Goal: Navigation & Orientation: Find specific page/section

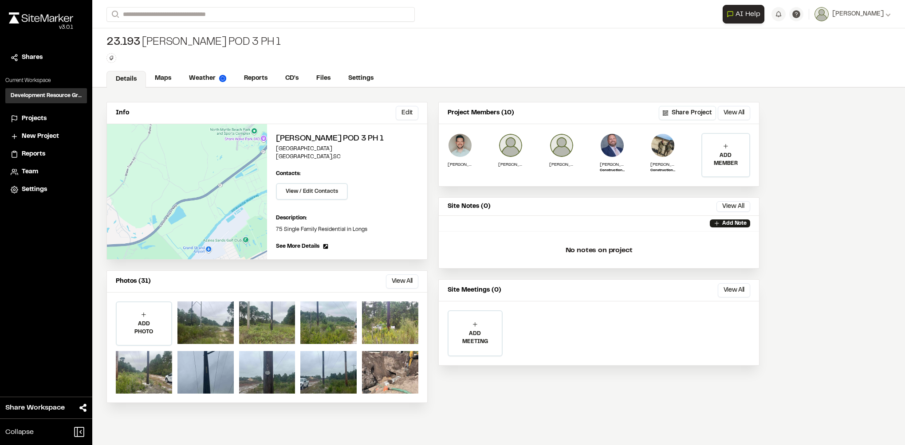
click at [60, 98] on h3 "Development Resource Group" at bounding box center [46, 96] width 71 height 8
click at [51, 111] on li "Projects" at bounding box center [46, 118] width 82 height 17
click at [44, 126] on li "Projects" at bounding box center [46, 118] width 82 height 17
click at [43, 122] on span "Projects" at bounding box center [34, 119] width 25 height 10
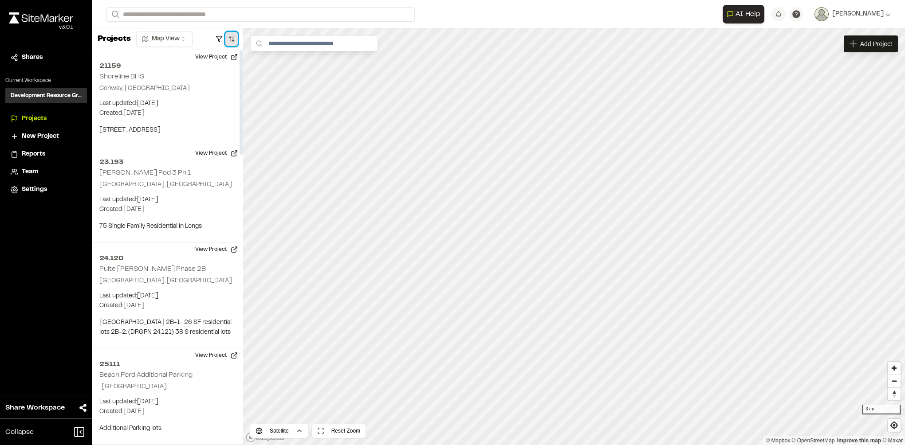
click at [227, 37] on button "button" at bounding box center [231, 39] width 12 height 14
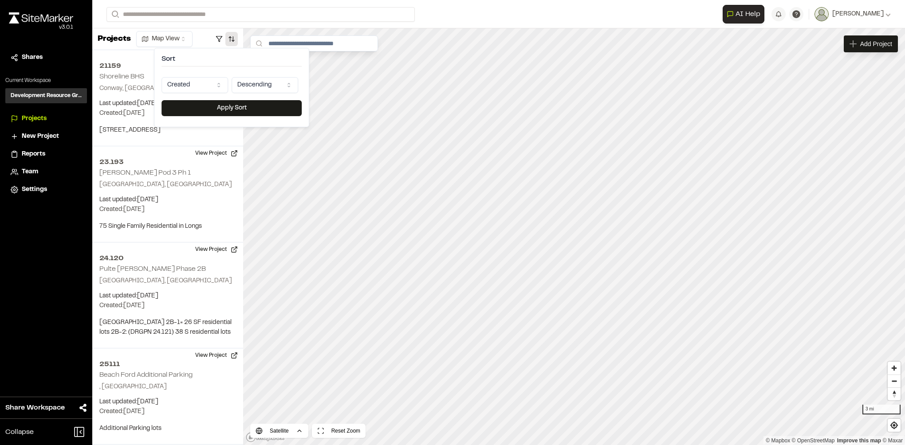
click at [209, 85] on html "**********" at bounding box center [452, 222] width 905 height 445
click at [207, 103] on button "Apply Sort" at bounding box center [231, 108] width 140 height 16
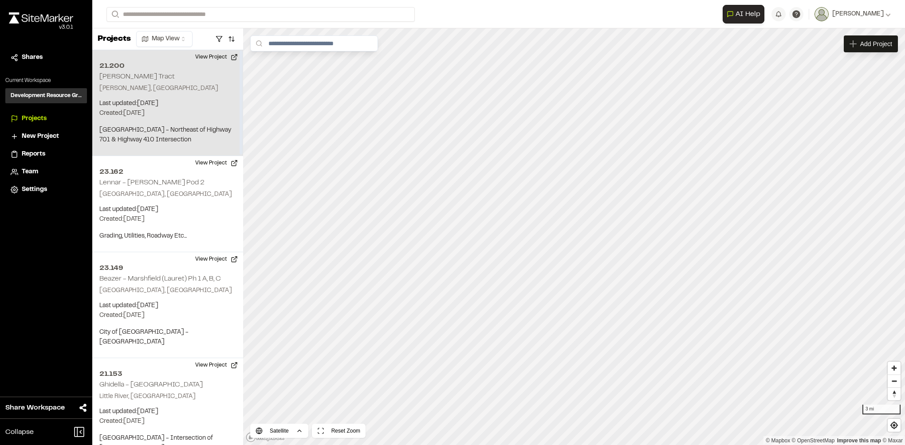
click at [201, 99] on p "Last updated: [DATE]" at bounding box center [167, 104] width 137 height 10
click at [693, 358] on div "21.200 [PERSON_NAME] Tract" at bounding box center [695, 351] width 13 height 13
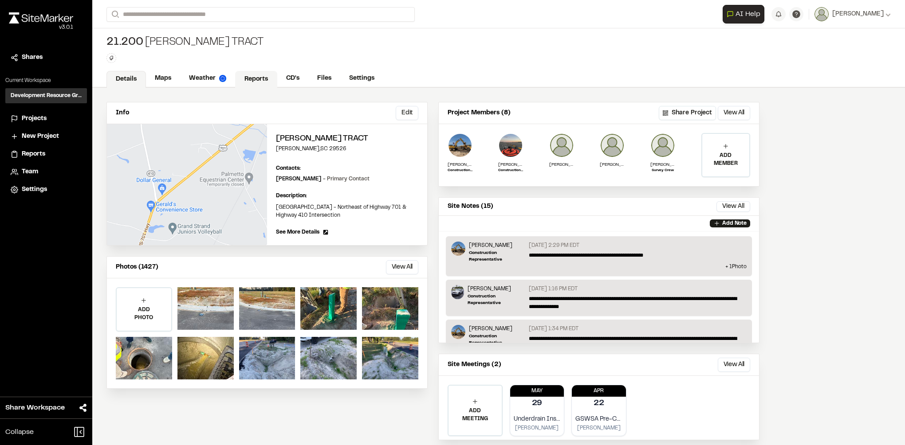
click at [257, 82] on link "Reports" at bounding box center [256, 79] width 42 height 17
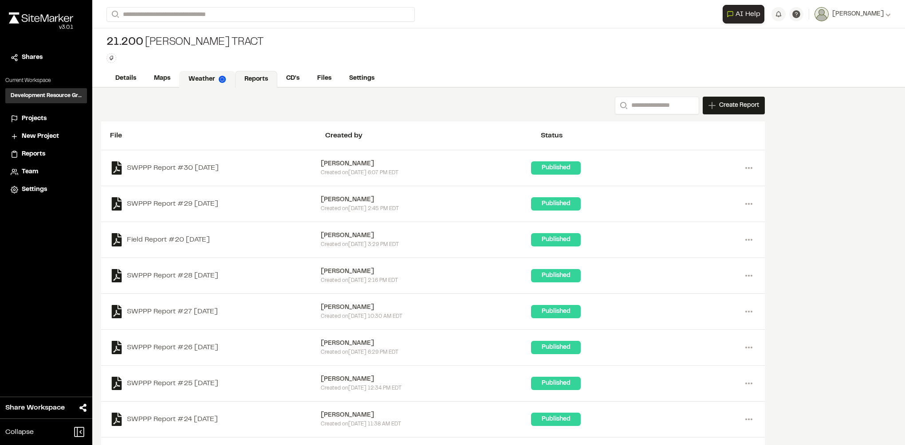
click at [203, 78] on link "Weather" at bounding box center [207, 79] width 56 height 17
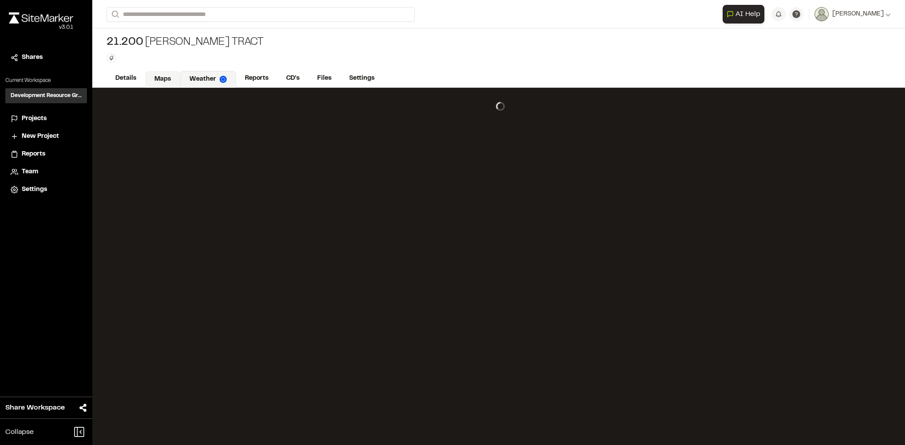
click at [149, 75] on link "Maps" at bounding box center [162, 79] width 35 height 17
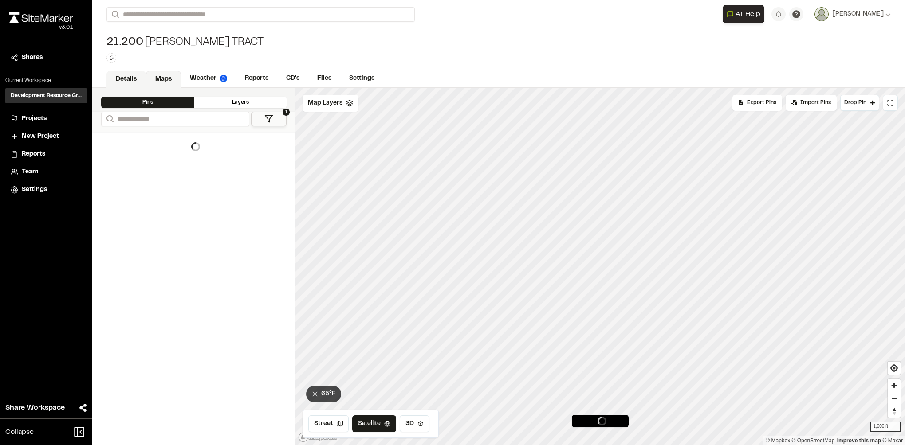
click at [131, 81] on link "Details" at bounding box center [125, 79] width 39 height 17
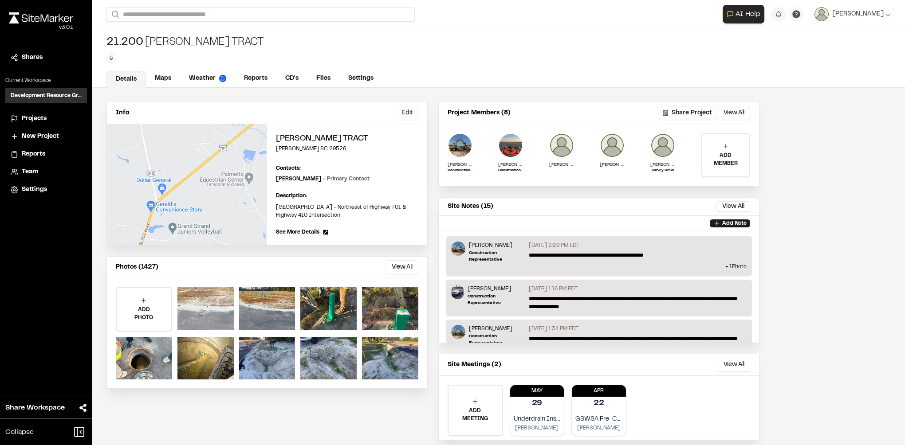
click at [204, 304] on div at bounding box center [205, 308] width 56 height 43
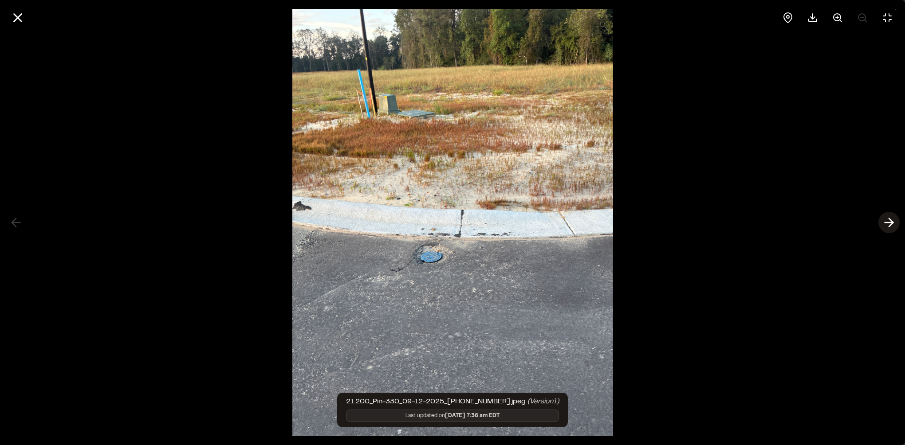
click at [884, 218] on icon at bounding box center [889, 222] width 14 height 15
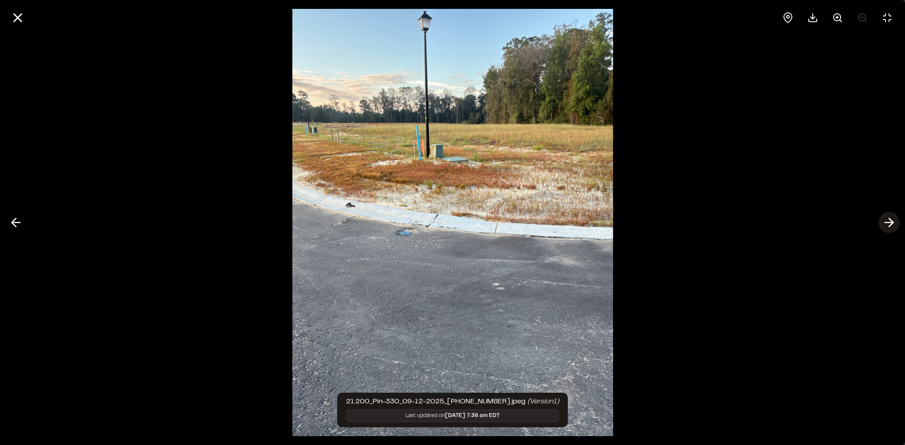
click at [884, 218] on icon at bounding box center [889, 222] width 14 height 15
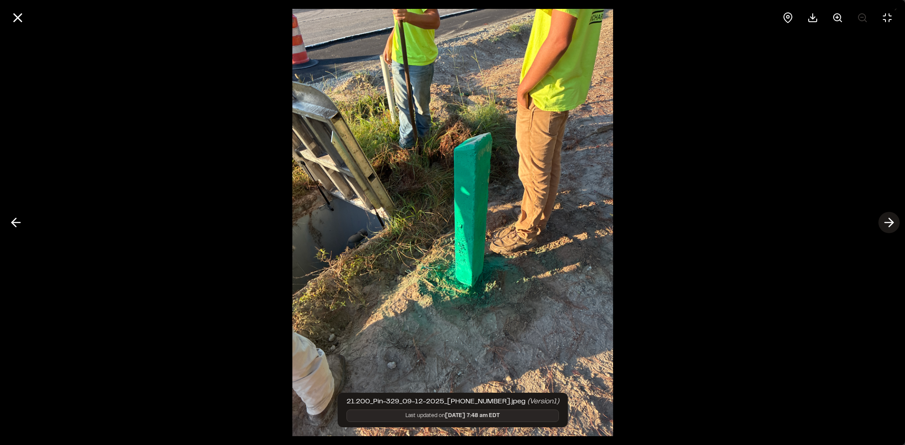
click at [884, 218] on icon at bounding box center [889, 222] width 14 height 15
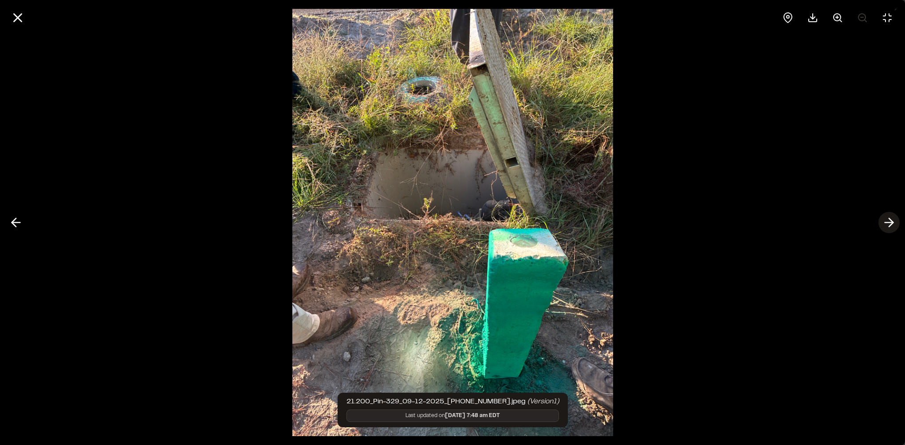
click at [884, 218] on icon at bounding box center [889, 222] width 14 height 15
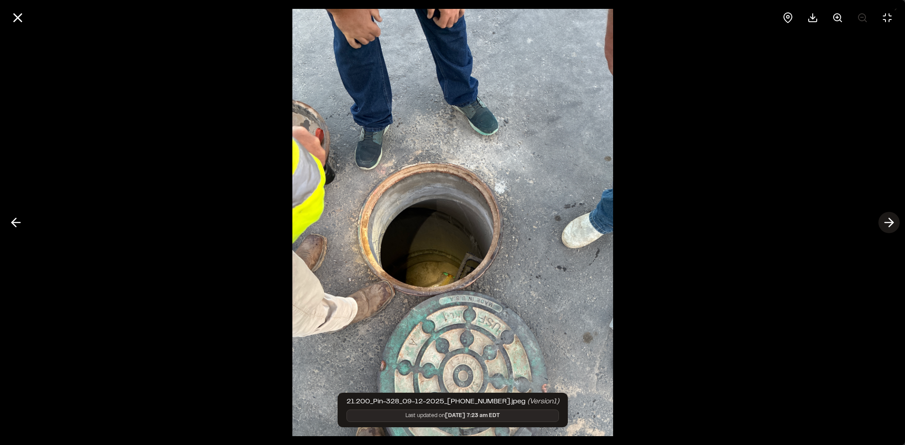
click at [884, 218] on icon at bounding box center [889, 222] width 14 height 15
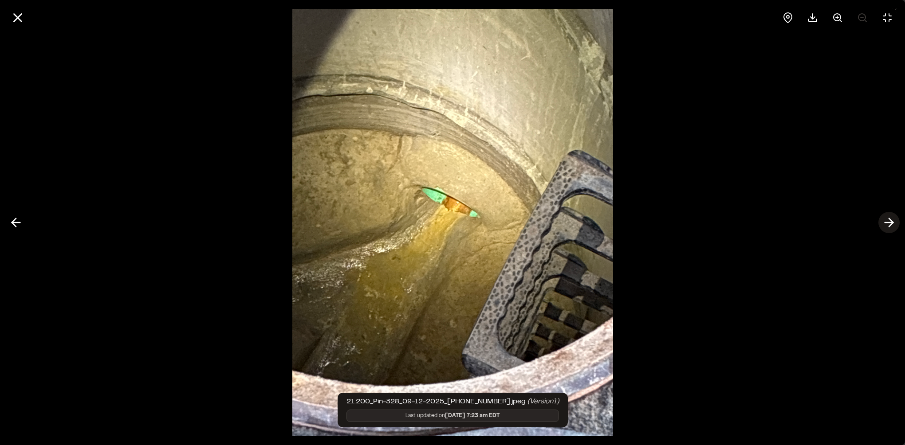
click at [884, 218] on icon at bounding box center [889, 222] width 14 height 15
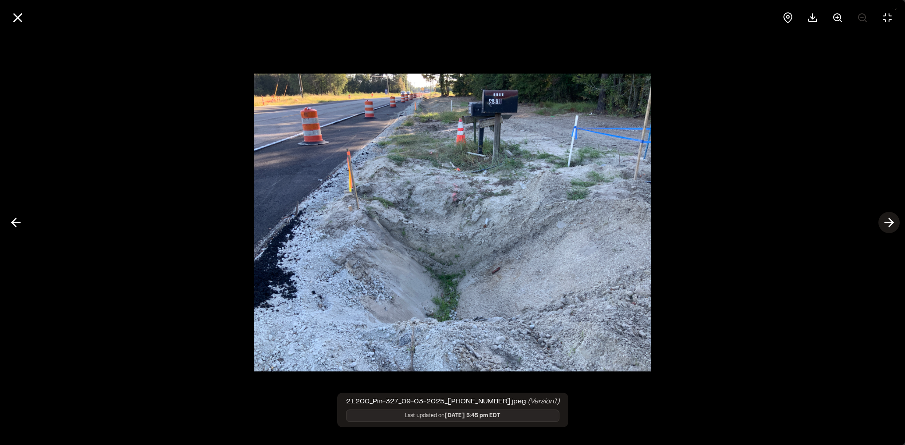
click at [884, 218] on icon at bounding box center [889, 222] width 14 height 15
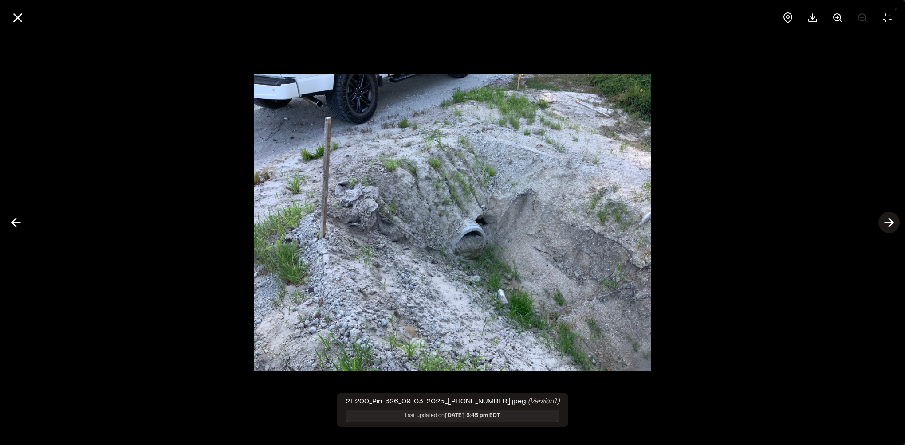
click at [884, 218] on icon at bounding box center [889, 222] width 14 height 15
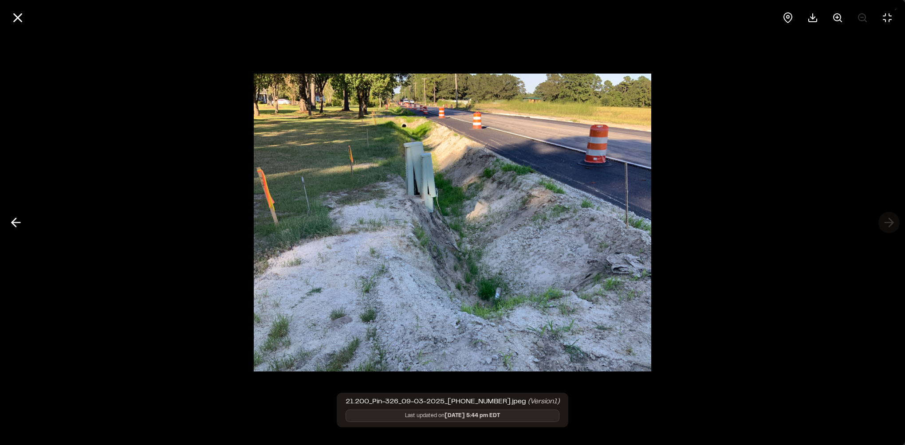
click at [884, 218] on div at bounding box center [452, 222] width 905 height 445
click at [10, 20] on icon at bounding box center [17, 17] width 15 height 15
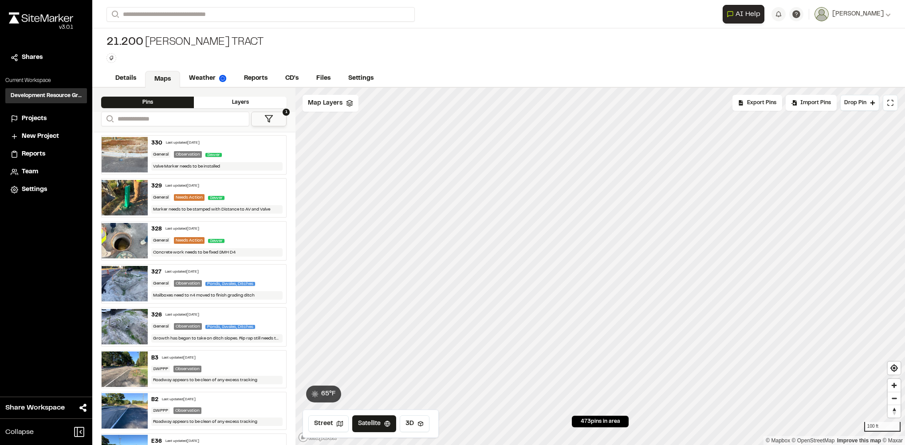
click at [48, 119] on div "Projects" at bounding box center [52, 119] width 60 height 10
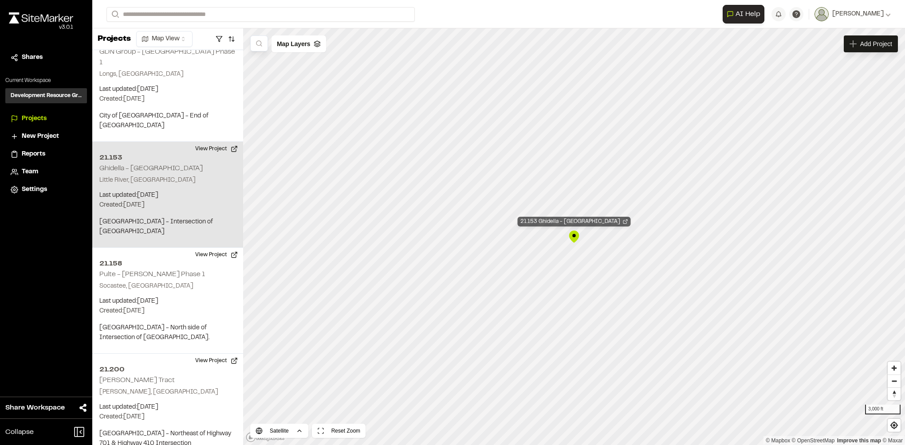
scroll to position [1070, 0]
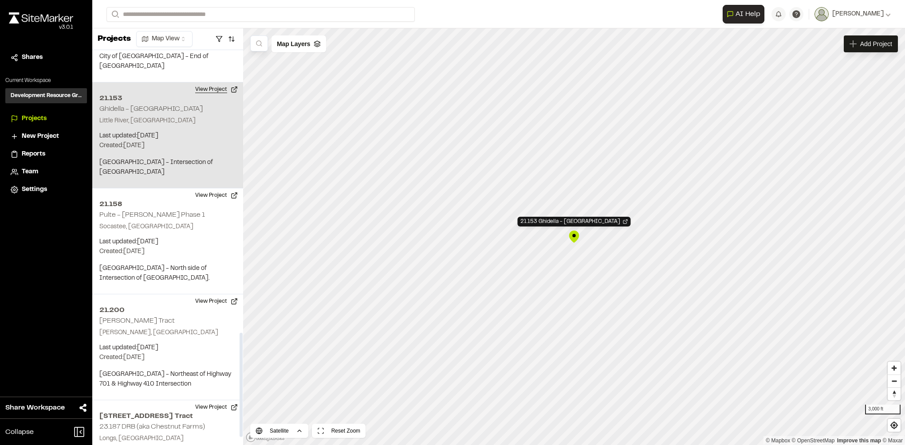
click at [196, 82] on button "View Project" at bounding box center [216, 89] width 53 height 14
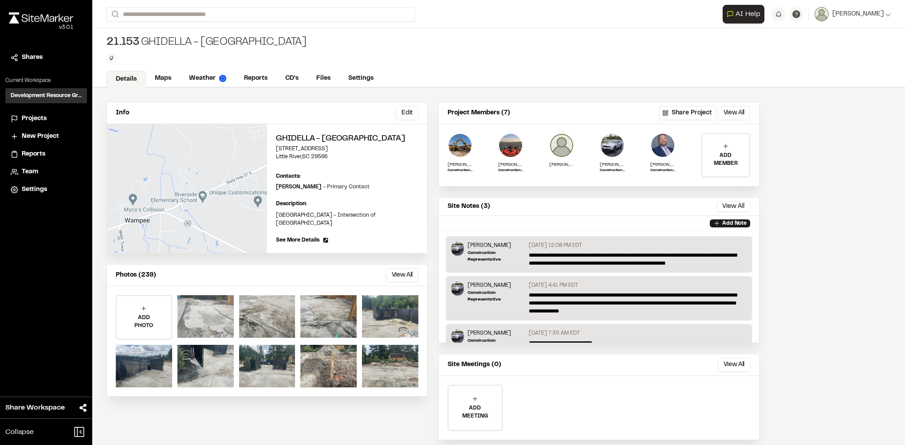
click at [208, 327] on div at bounding box center [205, 316] width 56 height 43
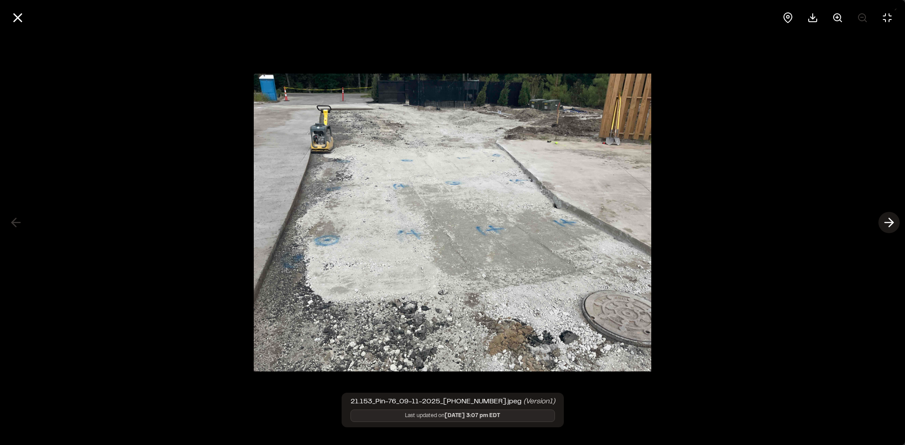
click at [878, 224] on button at bounding box center [888, 222] width 21 height 21
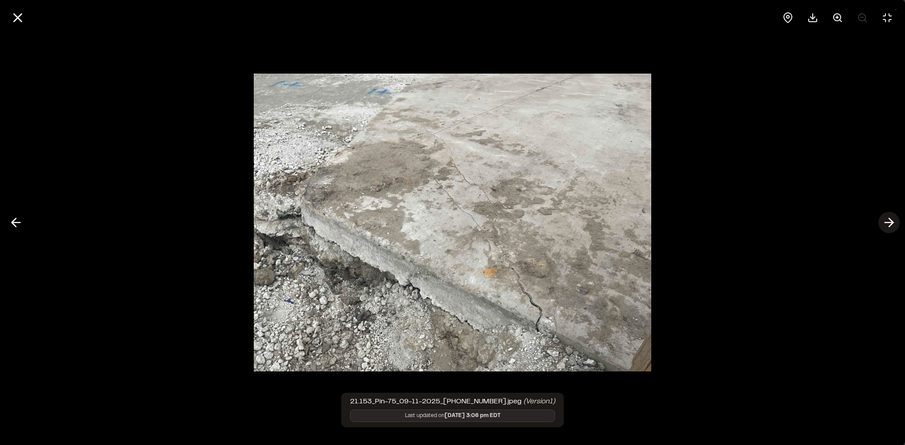
click at [878, 224] on button at bounding box center [888, 222] width 21 height 21
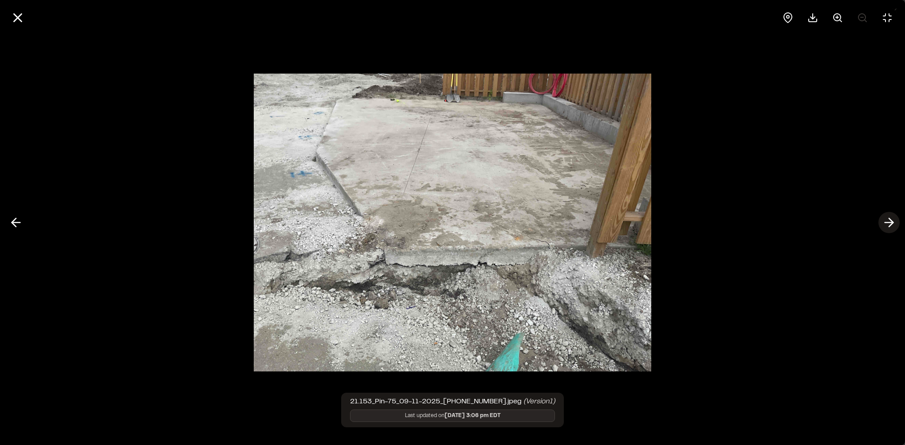
click at [887, 224] on icon at bounding box center [889, 222] width 14 height 15
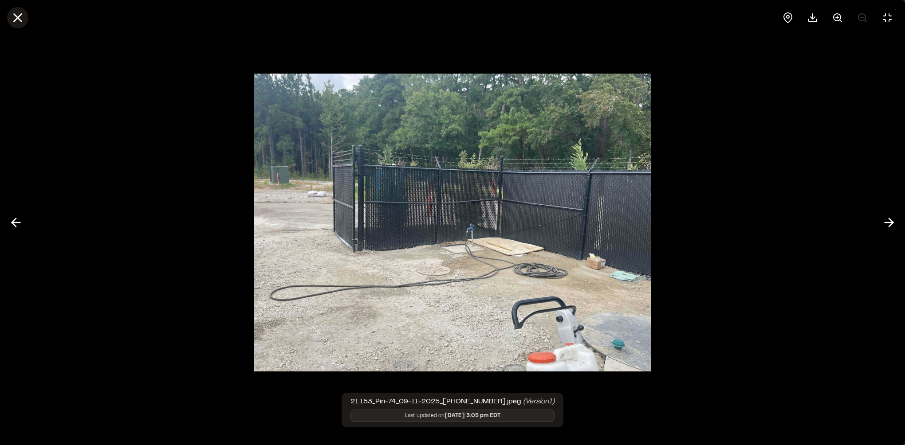
click at [14, 21] on line at bounding box center [18, 18] width 8 height 8
